Goal: Task Accomplishment & Management: Use online tool/utility

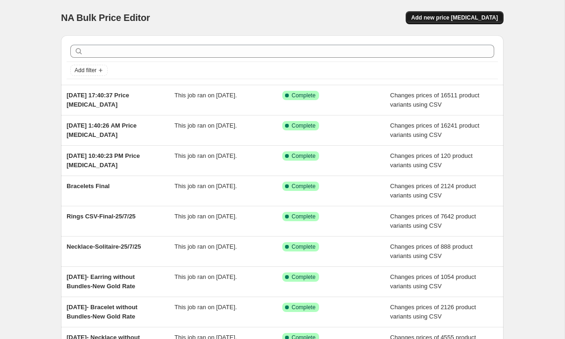
click at [466, 18] on span "Add new price [MEDICAL_DATA]" at bounding box center [454, 17] width 87 height 7
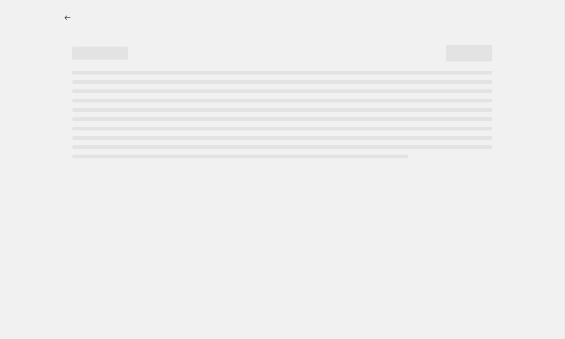
select select "percentage"
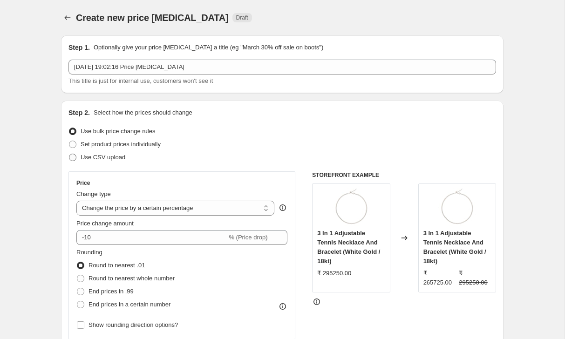
click at [111, 158] on span "Use CSV upload" at bounding box center [103, 157] width 45 height 7
click at [69, 154] on input "Use CSV upload" at bounding box center [69, 154] width 0 height 0
radio input "true"
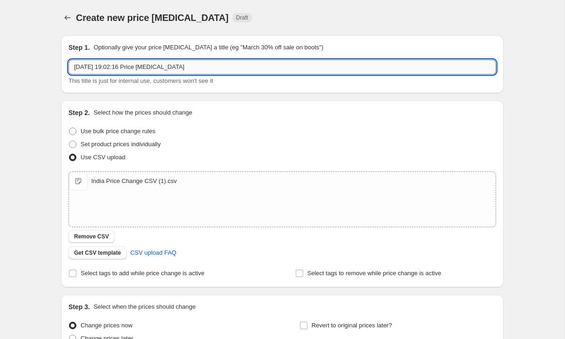
click at [150, 72] on input "[DATE] 19:02:16 Price [MEDICAL_DATA]" at bounding box center [281, 67] width 427 height 15
paste input "Price Change ([DATE]) (1,24,000)"
type input "Price Change ([DATE]) (1,24,000)"
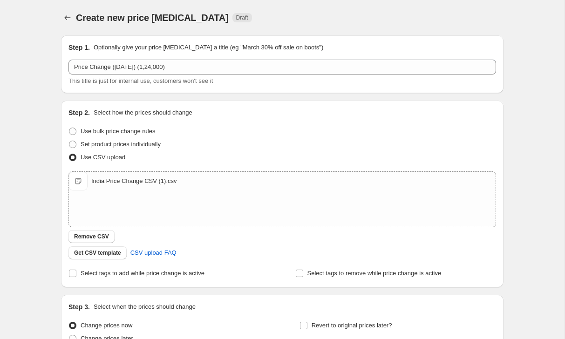
click at [58, 142] on div "Step 1. Optionally give your price [MEDICAL_DATA] a title (eg "March 30% off sa…" at bounding box center [279, 201] width 450 height 347
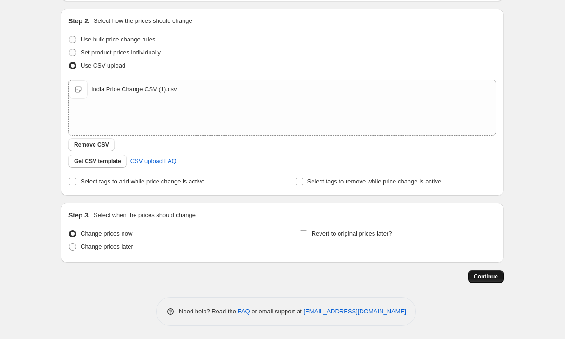
click at [475, 274] on span "Continue" at bounding box center [485, 276] width 24 height 7
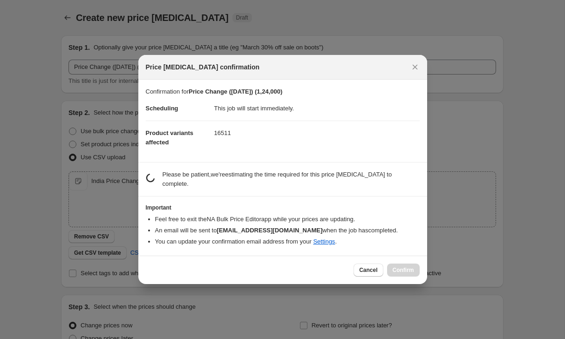
scroll to position [0, 0]
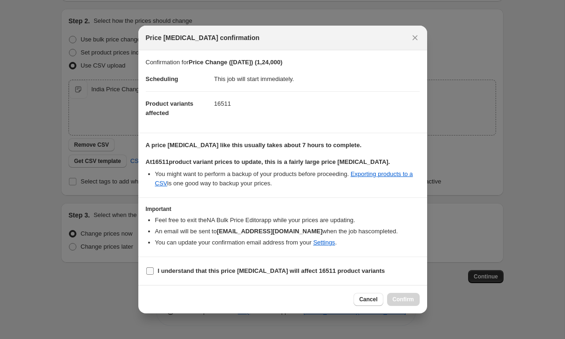
click at [240, 269] on b "I understand that this price [MEDICAL_DATA] will affect 16511 product variants" at bounding box center [271, 270] width 227 height 7
click at [154, 269] on input "I understand that this price [MEDICAL_DATA] will affect 16511 product variants" at bounding box center [149, 270] width 7 height 7
checkbox input "true"
click at [368, 302] on button "Cancel" at bounding box center [367, 299] width 29 height 13
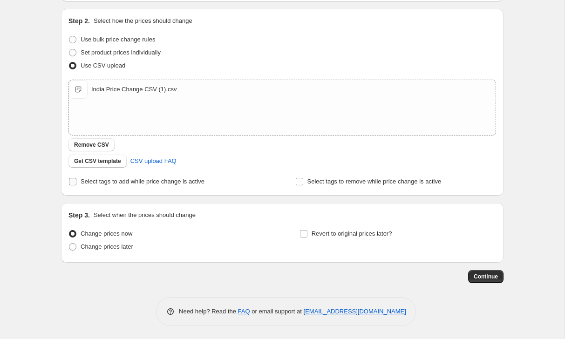
click at [114, 183] on span "Select tags to add while price change is active" at bounding box center [143, 181] width 124 height 7
click at [76, 183] on input "Select tags to add while price change is active" at bounding box center [72, 181] width 7 height 7
checkbox input "true"
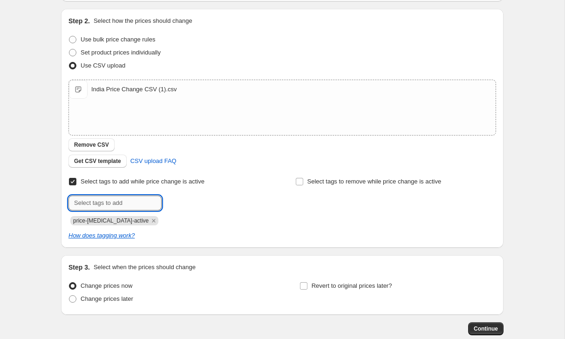
click at [126, 202] on input "text" at bounding box center [114, 203] width 93 height 15
paste input "Price Change ([DATE]) (1,24,000)"
type input "Price Change ([DATE]) (1,24,000)"
click at [185, 204] on span "Price Change..." at bounding box center [202, 202] width 41 height 7
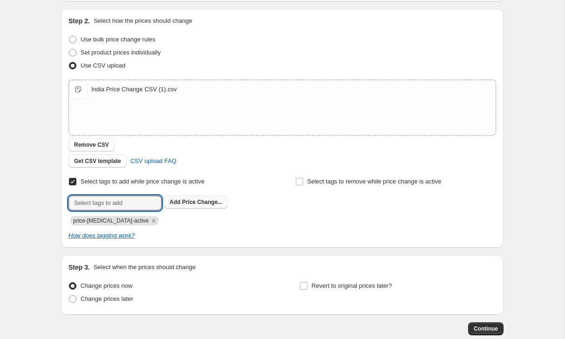
scroll to position [0, 0]
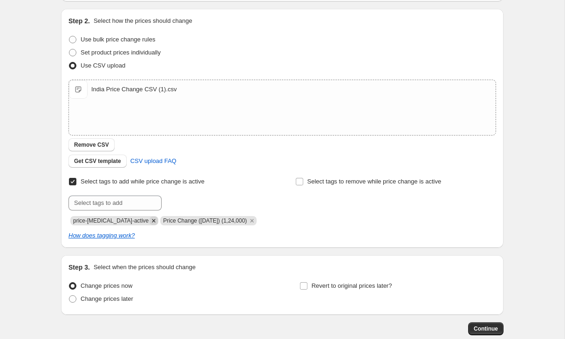
click at [152, 220] on icon "Remove price-change-job-active" at bounding box center [153, 220] width 3 height 3
click at [486, 326] on span "Continue" at bounding box center [485, 328] width 24 height 7
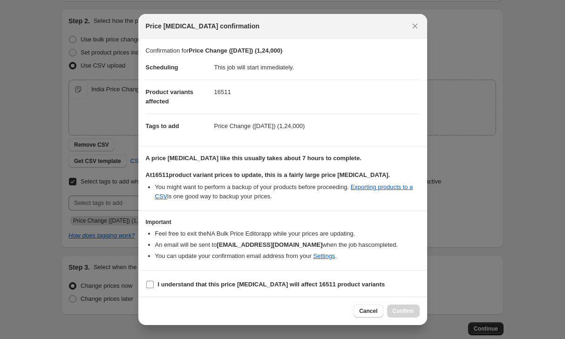
click at [326, 282] on b "I understand that this price [MEDICAL_DATA] will affect 16511 product variants" at bounding box center [271, 284] width 227 height 7
click at [154, 282] on input "I understand that this price [MEDICAL_DATA] will affect 16511 product variants" at bounding box center [149, 284] width 7 height 7
checkbox input "true"
click at [393, 310] on span "Confirm" at bounding box center [402, 310] width 21 height 7
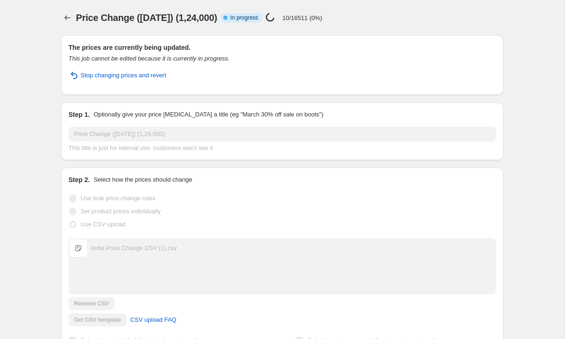
drag, startPoint x: 239, startPoint y: 19, endPoint x: 78, endPoint y: 16, distance: 161.1
click at [78, 16] on span "Price Change ([DATE]) (1,24,000)" at bounding box center [146, 18] width 141 height 10
copy span "Price Change ([DATE]) (1,24,000)"
